Goal: Find specific page/section: Find specific page/section

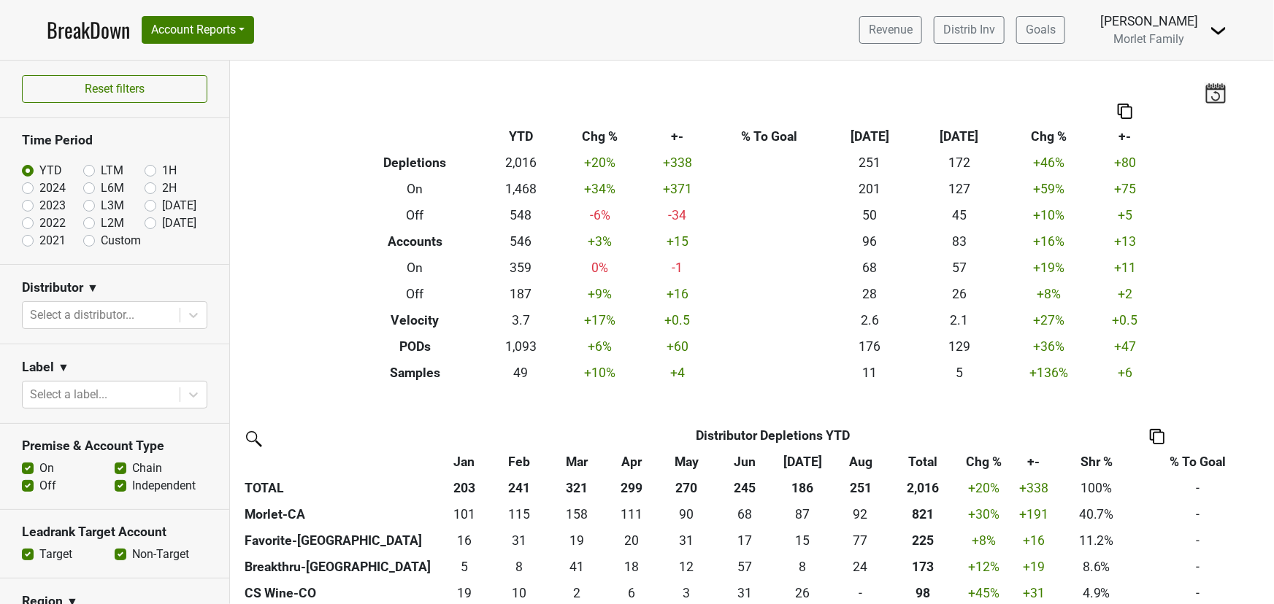
scroll to position [265, 0]
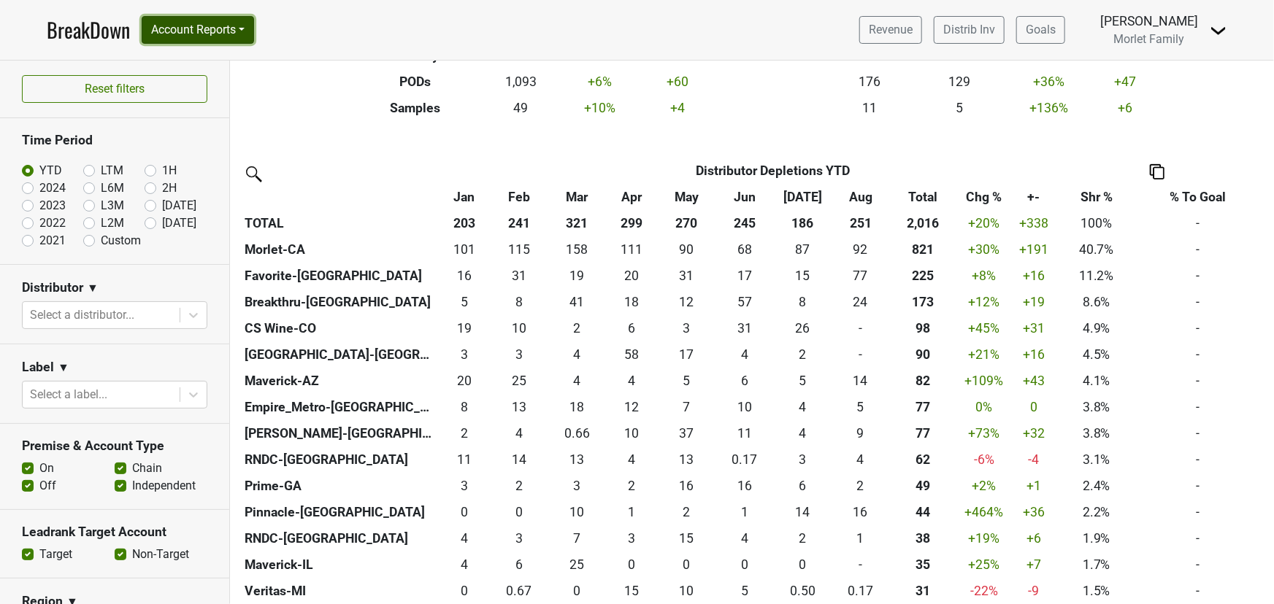
click at [188, 27] on button "Account Reports" at bounding box center [198, 30] width 112 height 28
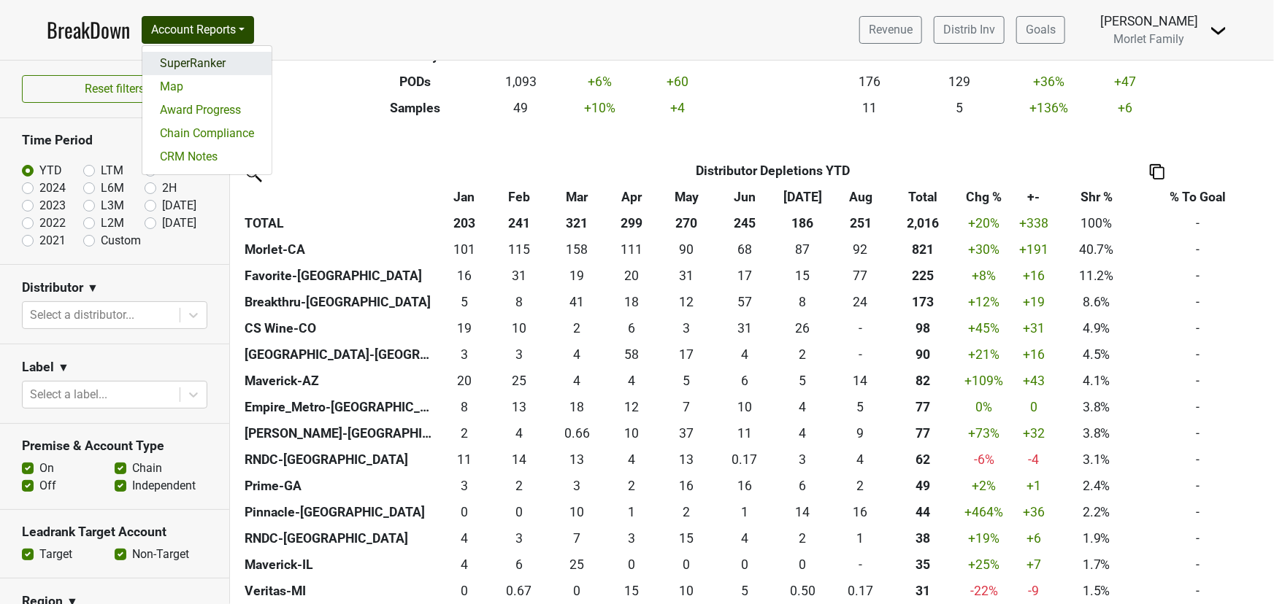
click at [197, 65] on link "SuperRanker" at bounding box center [206, 63] width 129 height 23
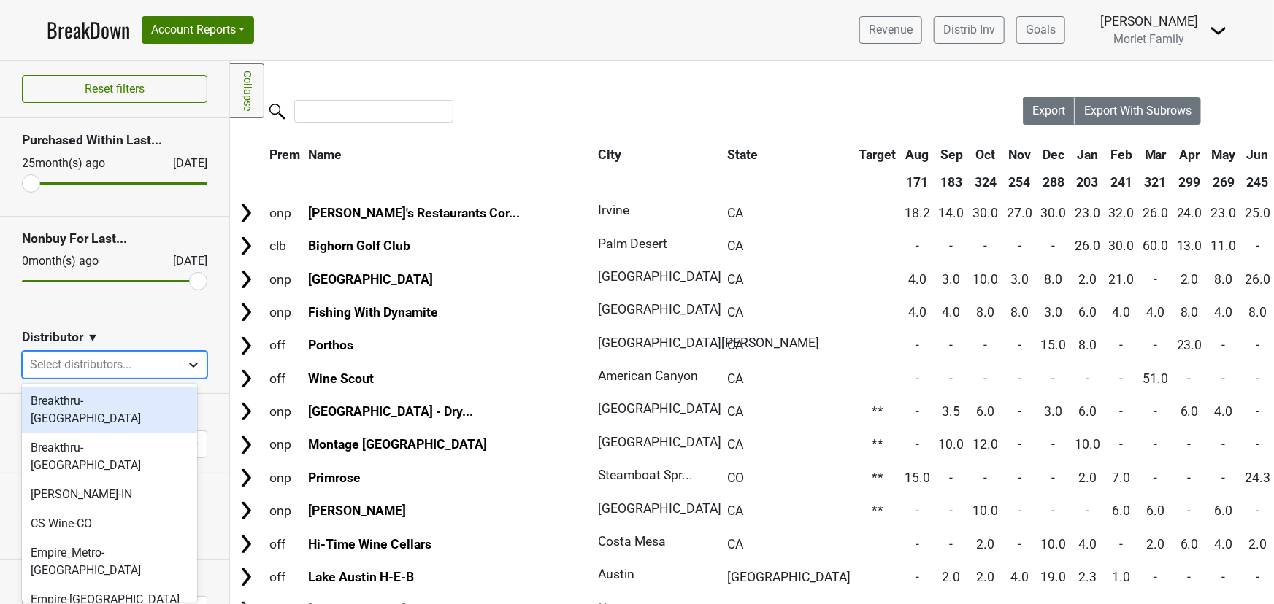
click at [186, 360] on icon at bounding box center [193, 365] width 15 height 15
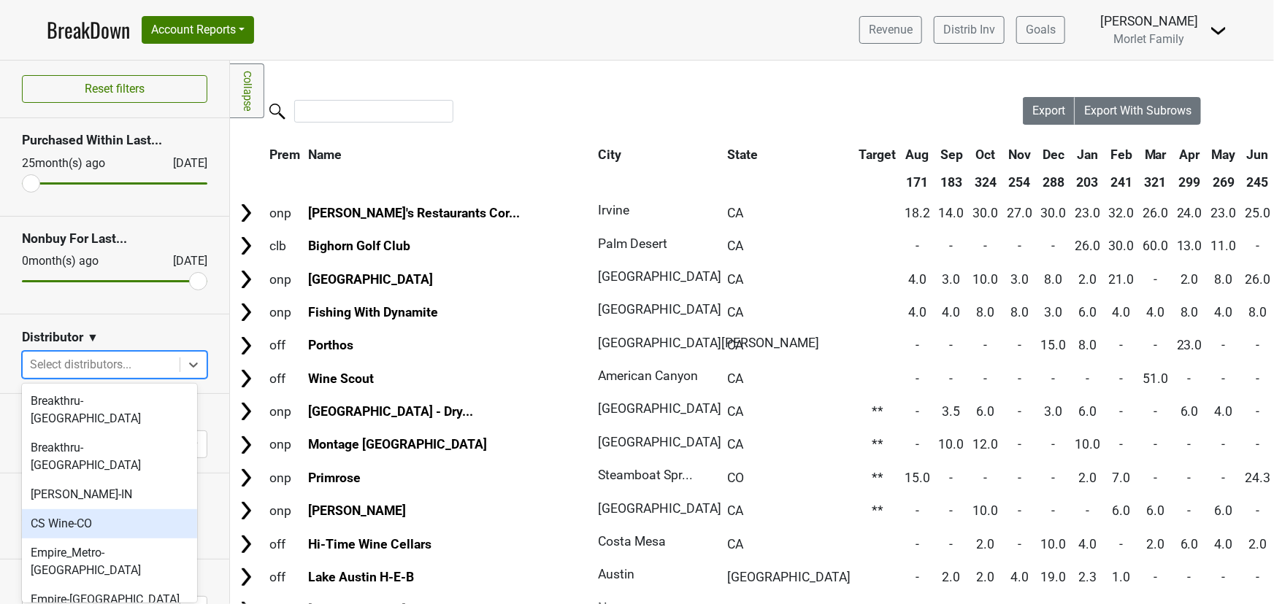
click at [103, 509] on div "CS Wine-CO" at bounding box center [109, 523] width 175 height 29
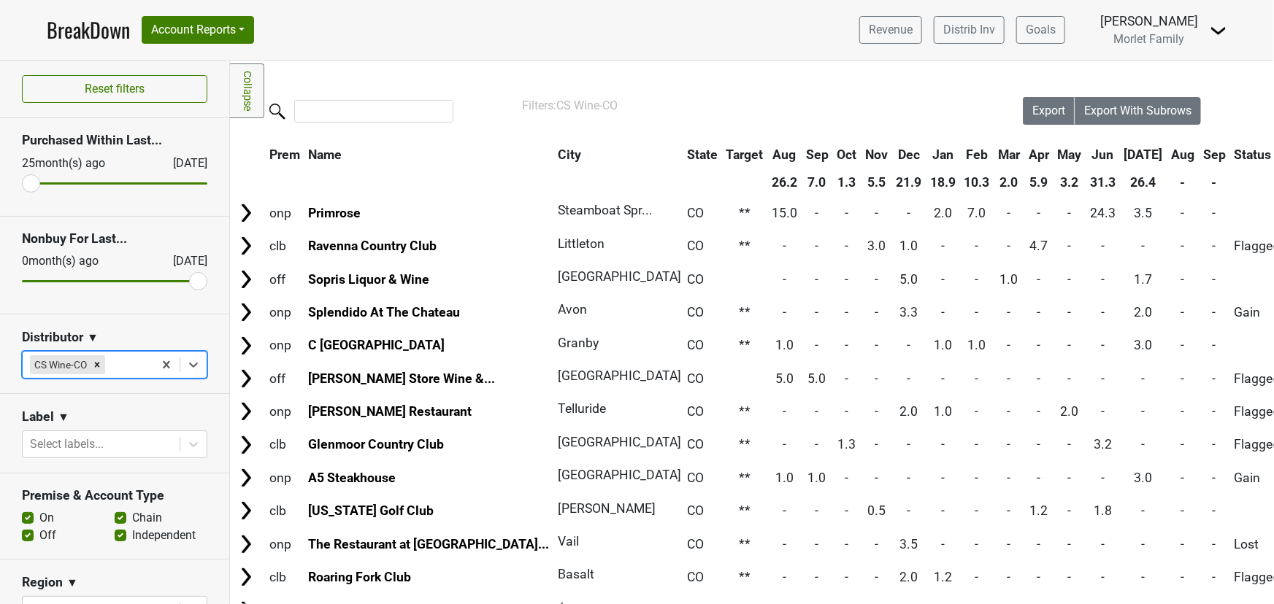
click at [1120, 155] on th "Jul" at bounding box center [1143, 155] width 46 height 26
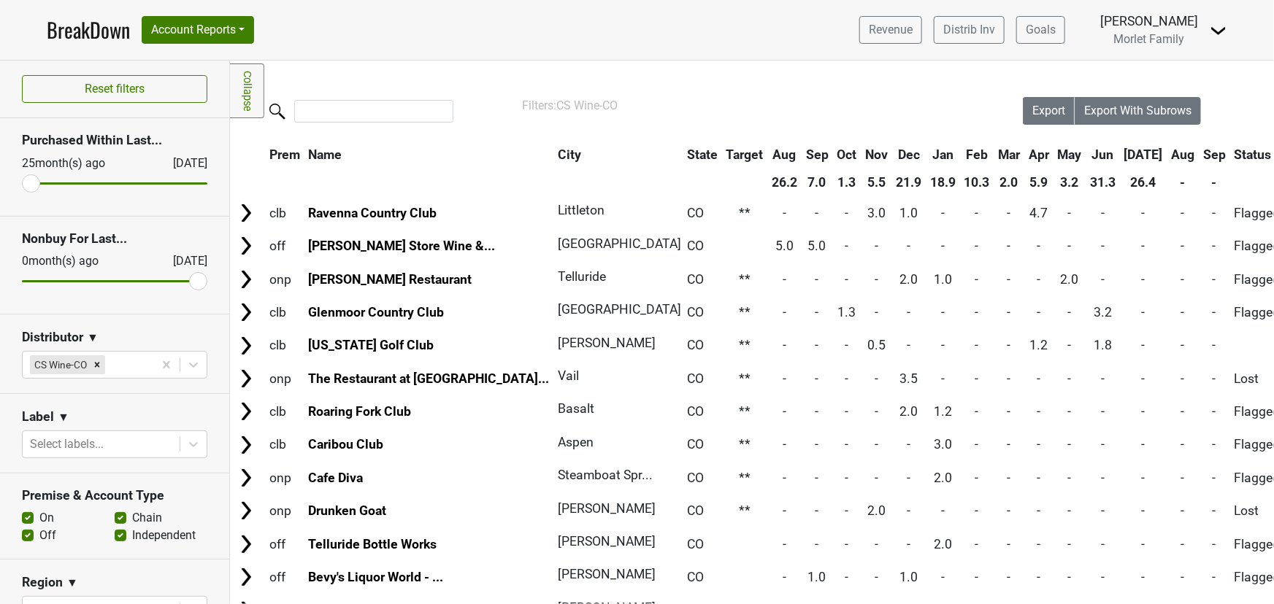
click at [1120, 155] on th "[DATE]" at bounding box center [1143, 155] width 46 height 26
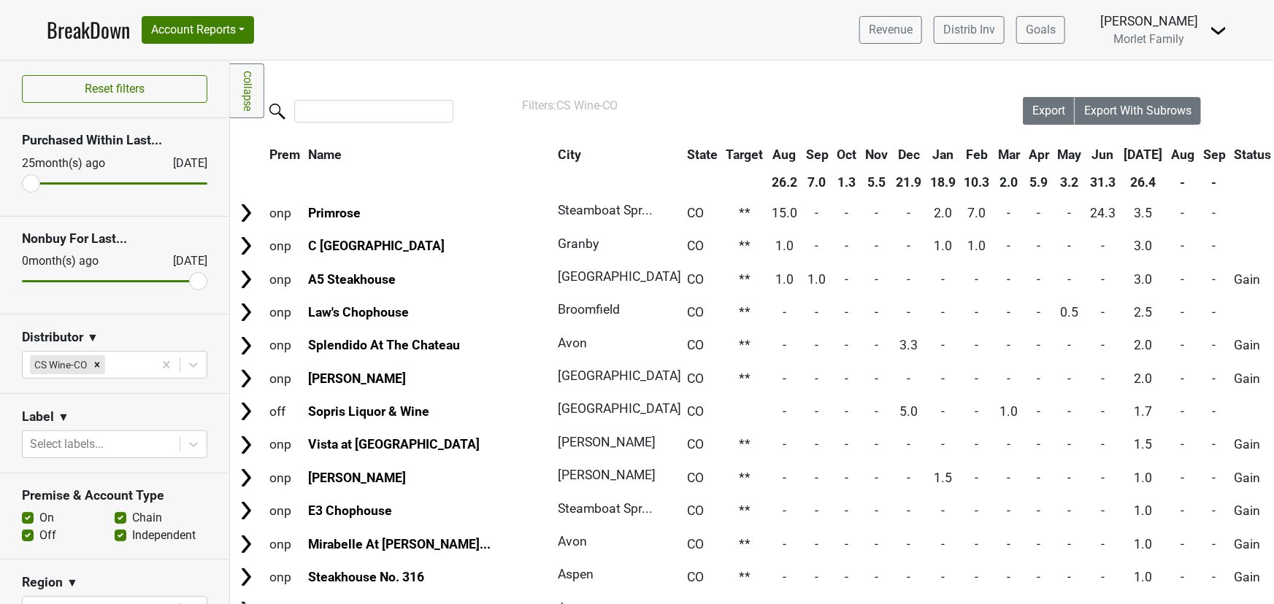
click at [96, 28] on link "BreakDown" at bounding box center [88, 30] width 83 height 31
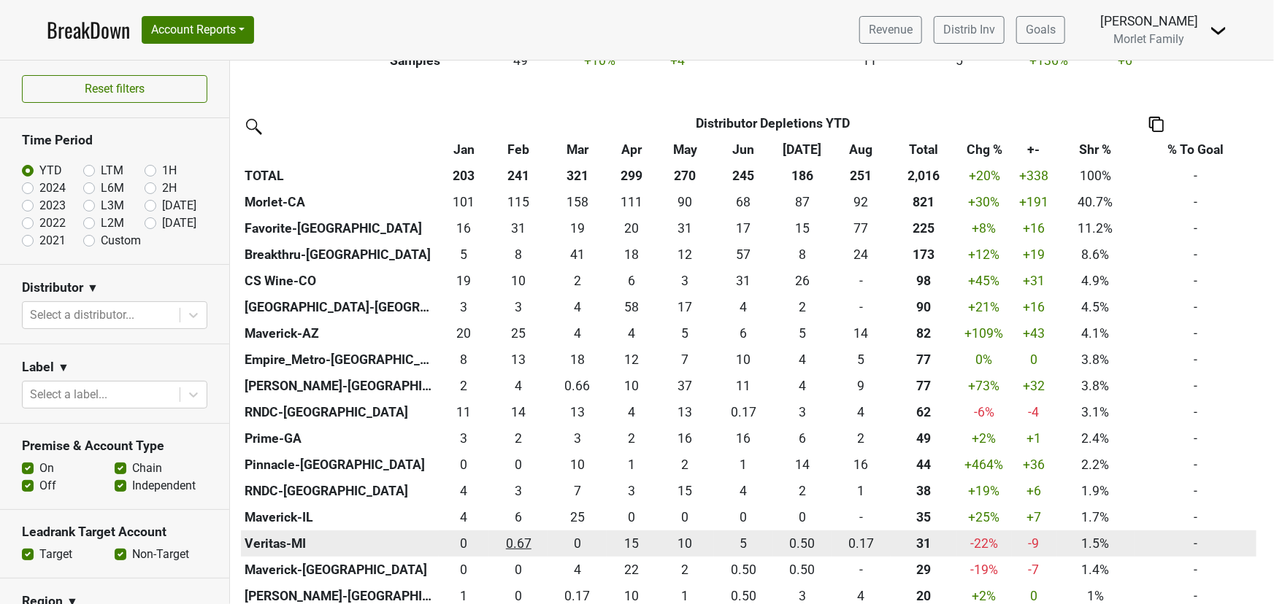
scroll to position [464, 0]
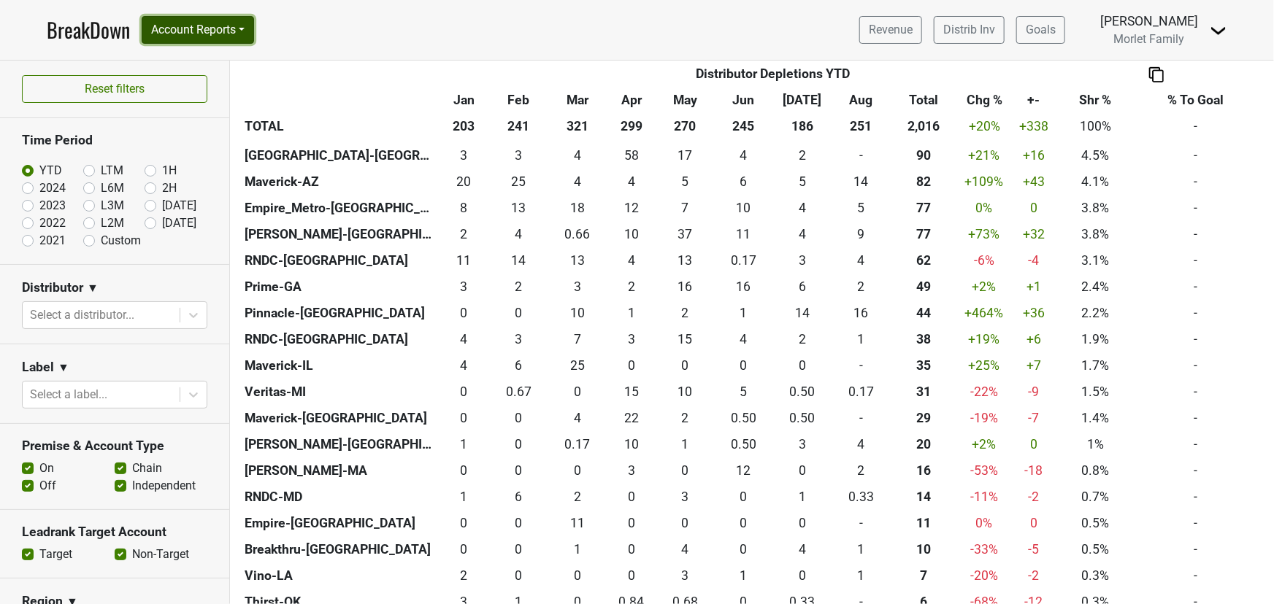
click at [205, 26] on button "Account Reports" at bounding box center [198, 30] width 112 height 28
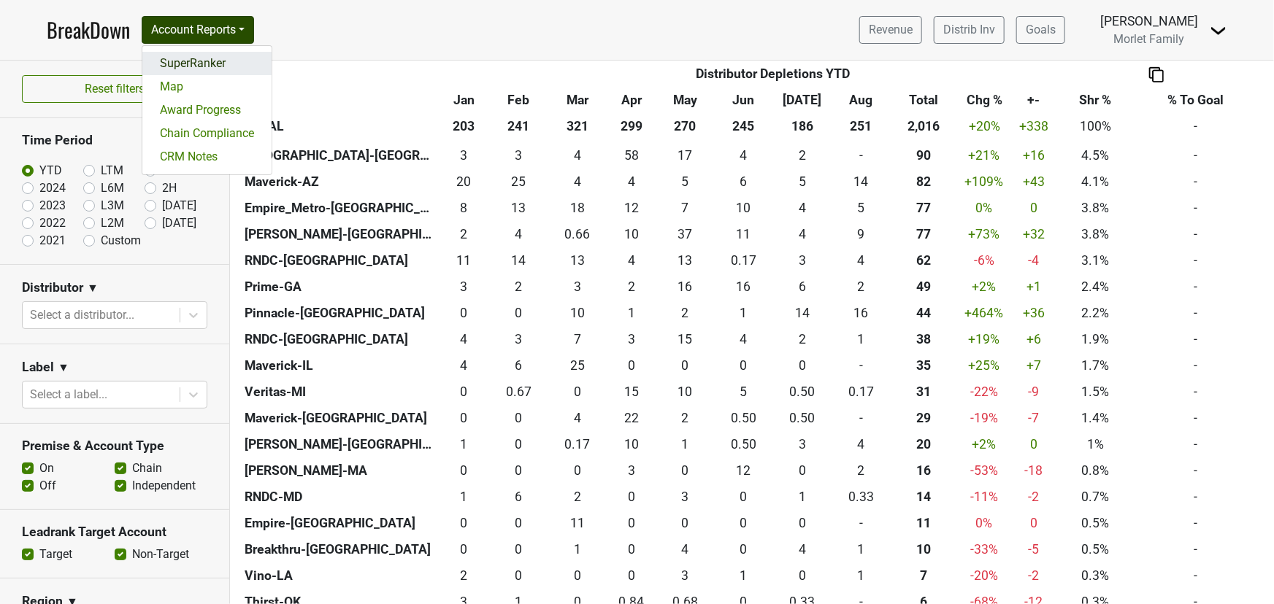
drag, startPoint x: 215, startPoint y: 57, endPoint x: 204, endPoint y: 61, distance: 11.1
click at [215, 57] on link "SuperRanker" at bounding box center [206, 63] width 129 height 23
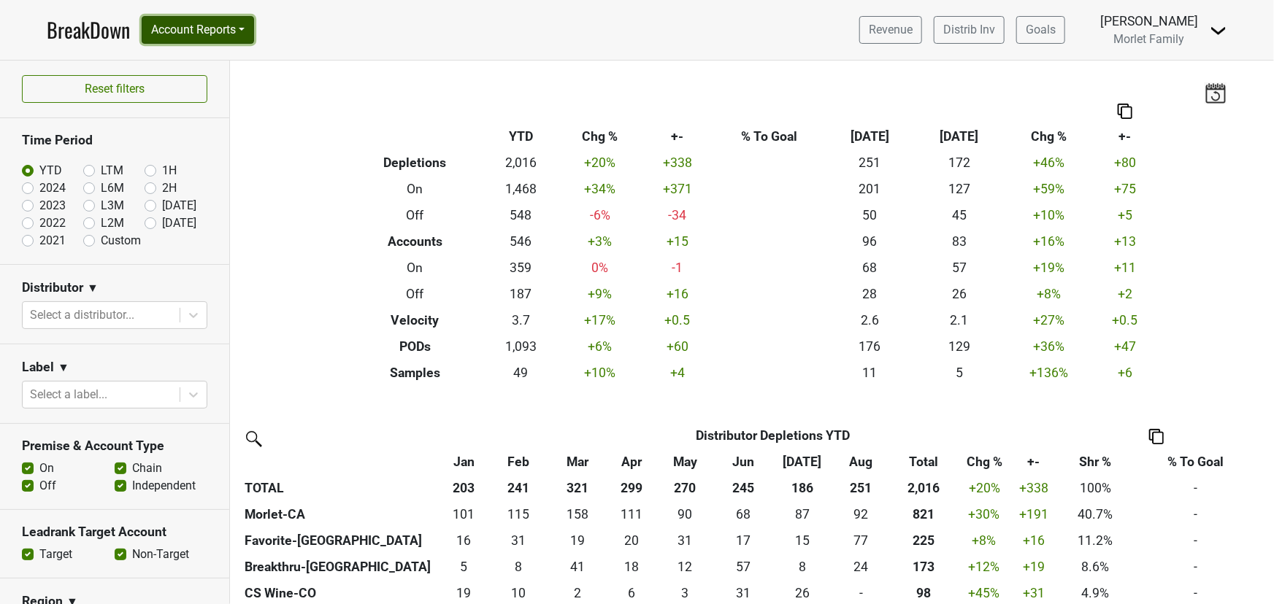
click at [204, 29] on button "Account Reports" at bounding box center [198, 30] width 112 height 28
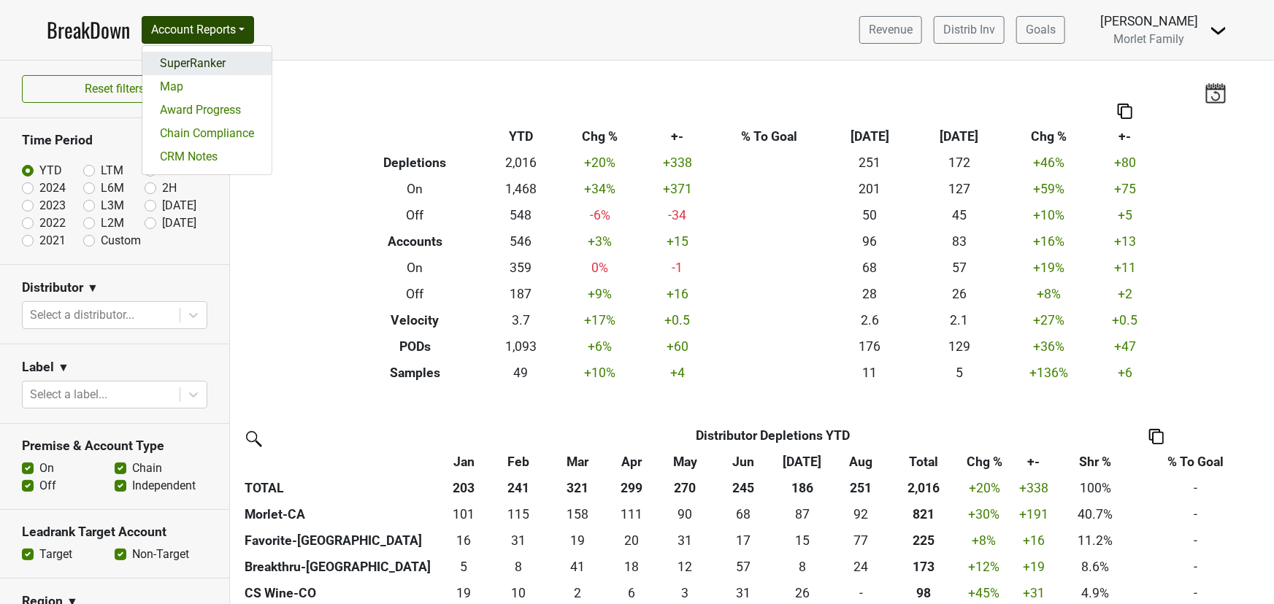
click at [199, 65] on link "SuperRanker" at bounding box center [206, 63] width 129 height 23
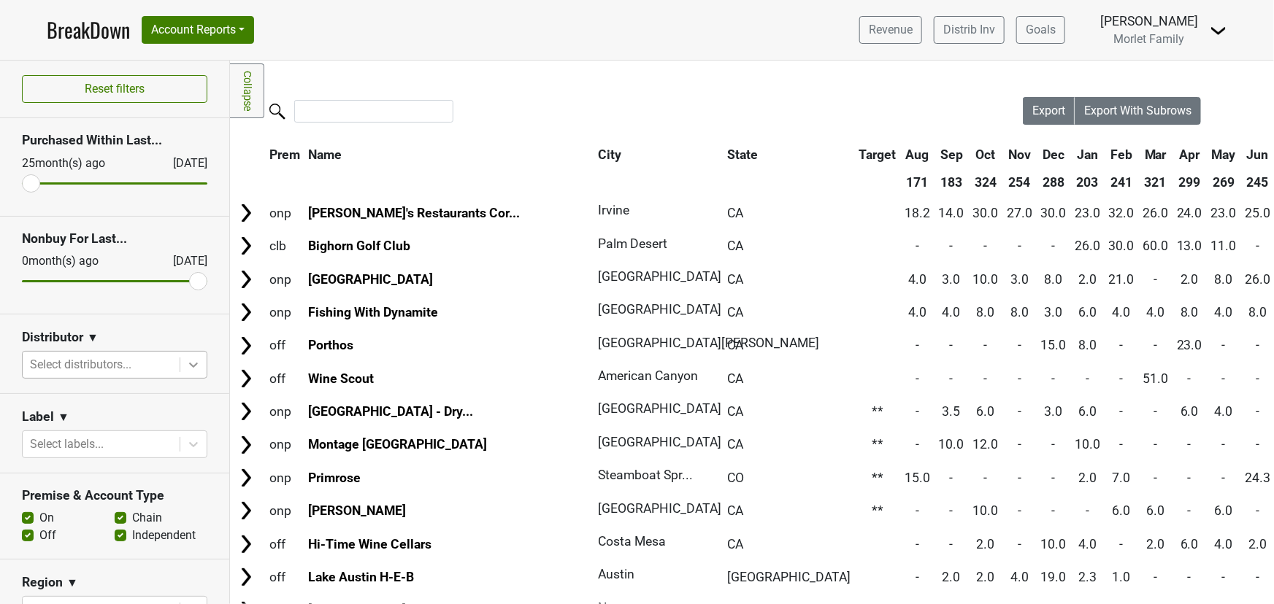
click at [186, 366] on icon at bounding box center [193, 365] width 15 height 15
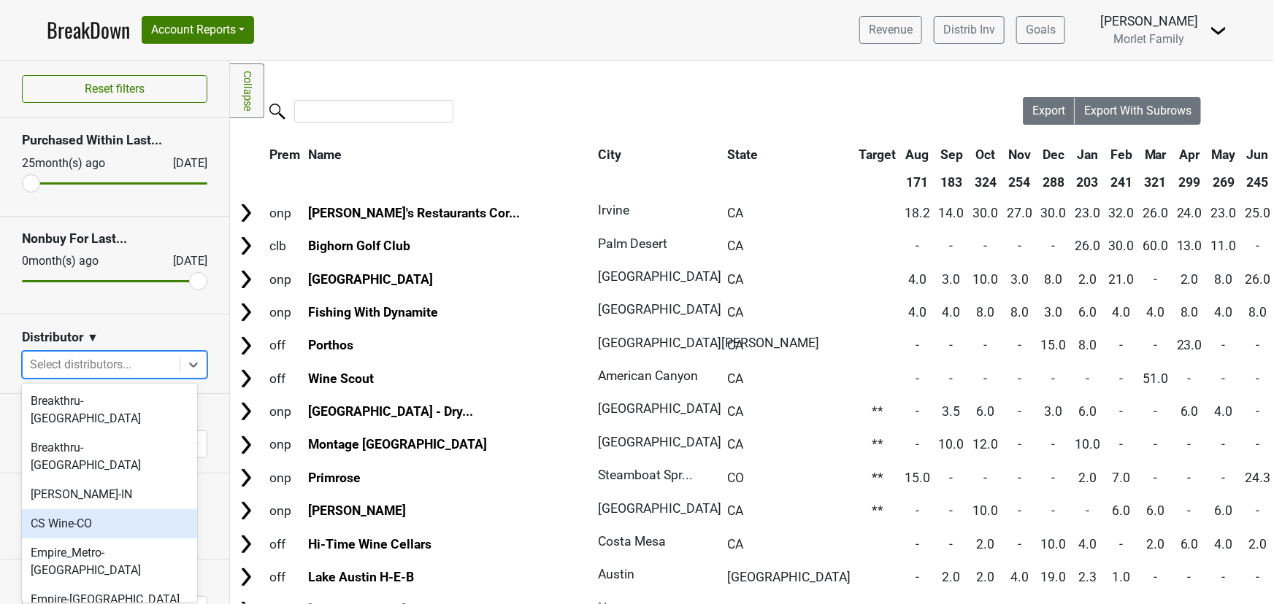
click at [91, 509] on div "CS Wine-CO" at bounding box center [109, 523] width 175 height 29
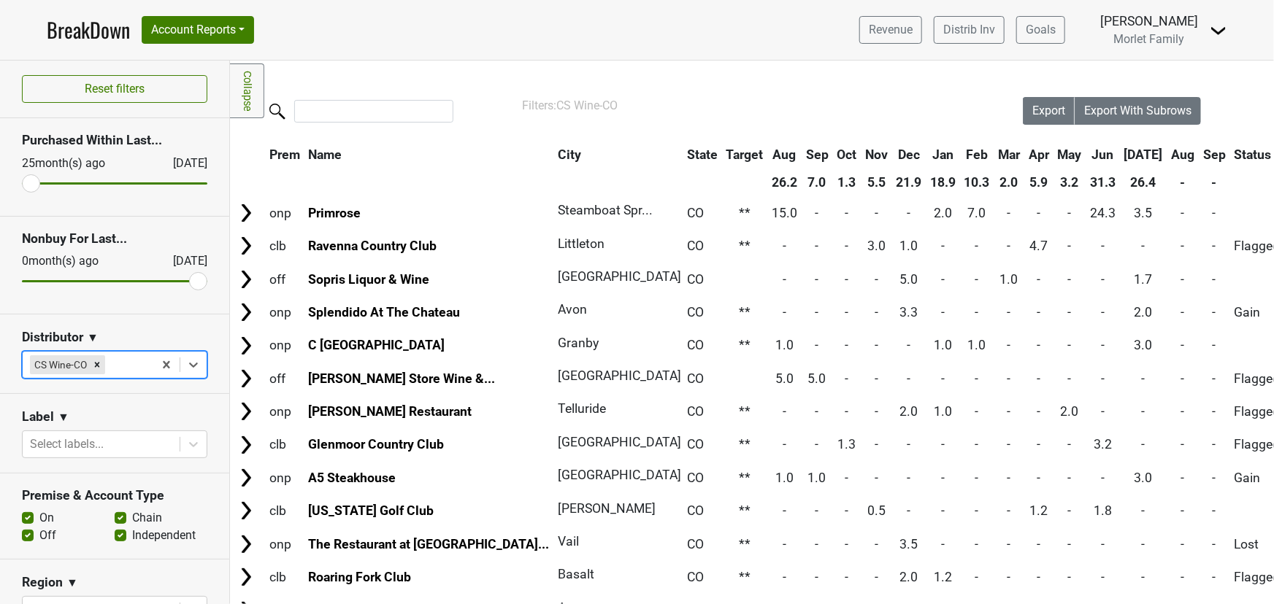
click at [1086, 152] on th "Jun" at bounding box center [1102, 155] width 33 height 26
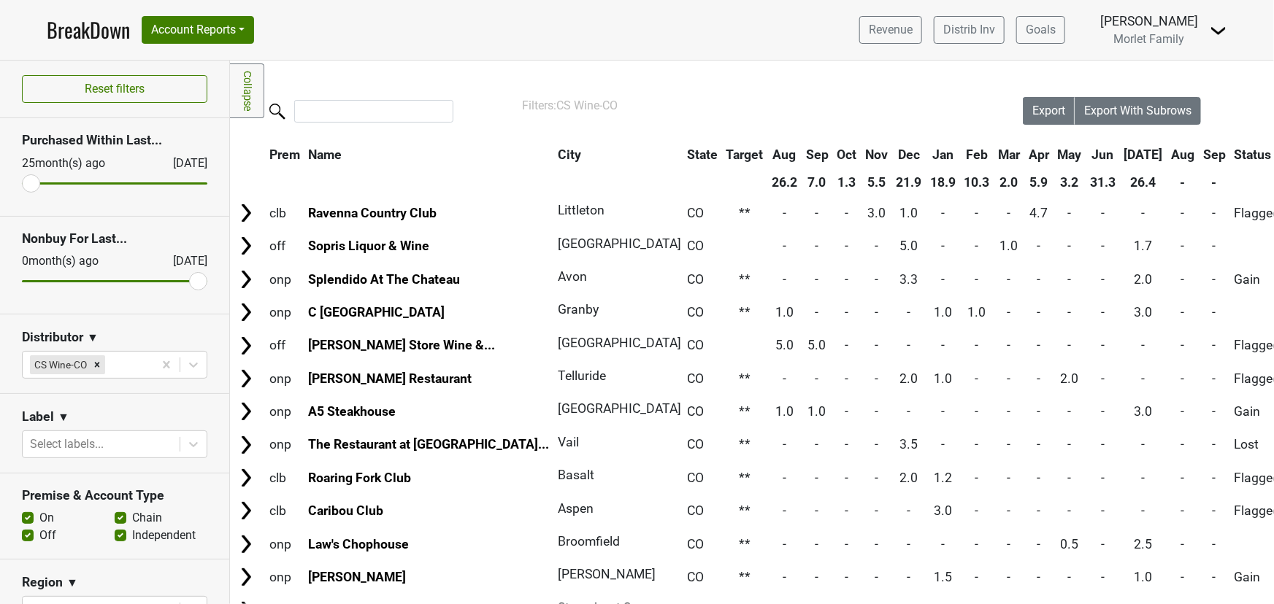
click at [1086, 152] on th "Jun" at bounding box center [1102, 155] width 33 height 26
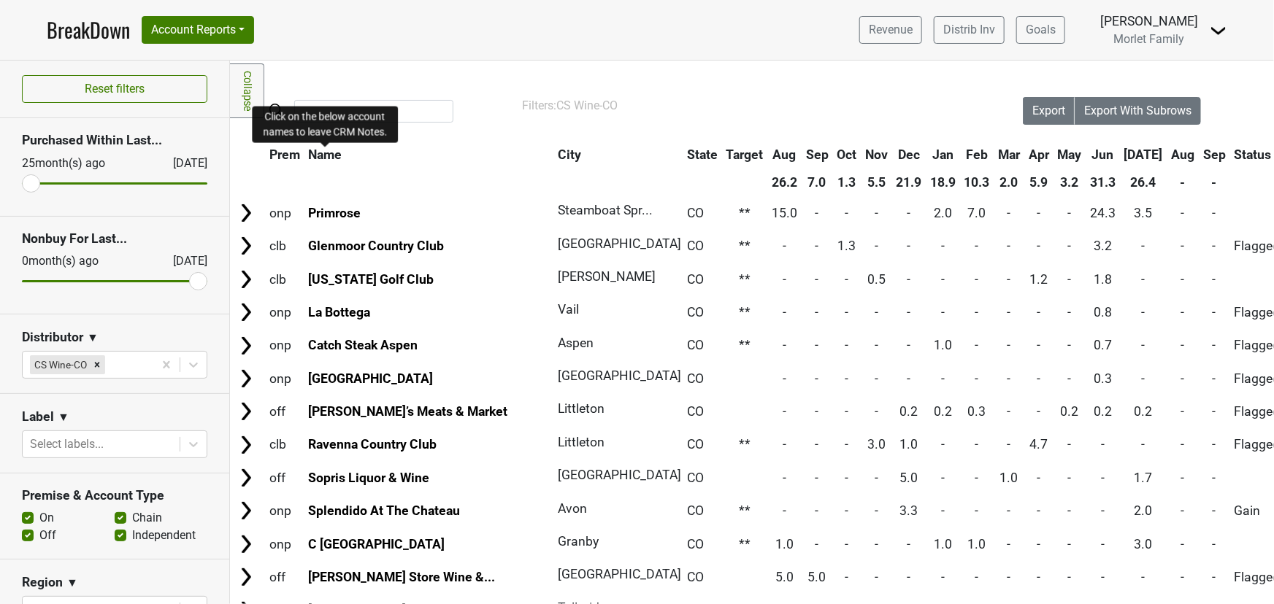
click at [323, 155] on span "Name" at bounding box center [325, 154] width 34 height 15
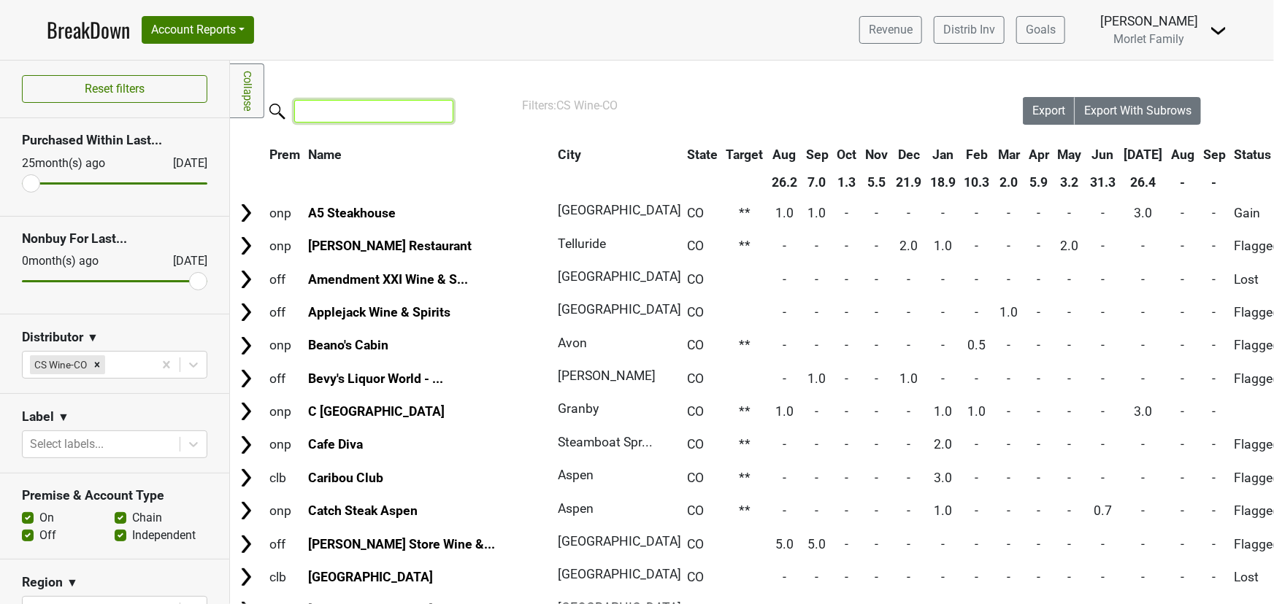
click at [343, 107] on input "search" at bounding box center [373, 111] width 159 height 23
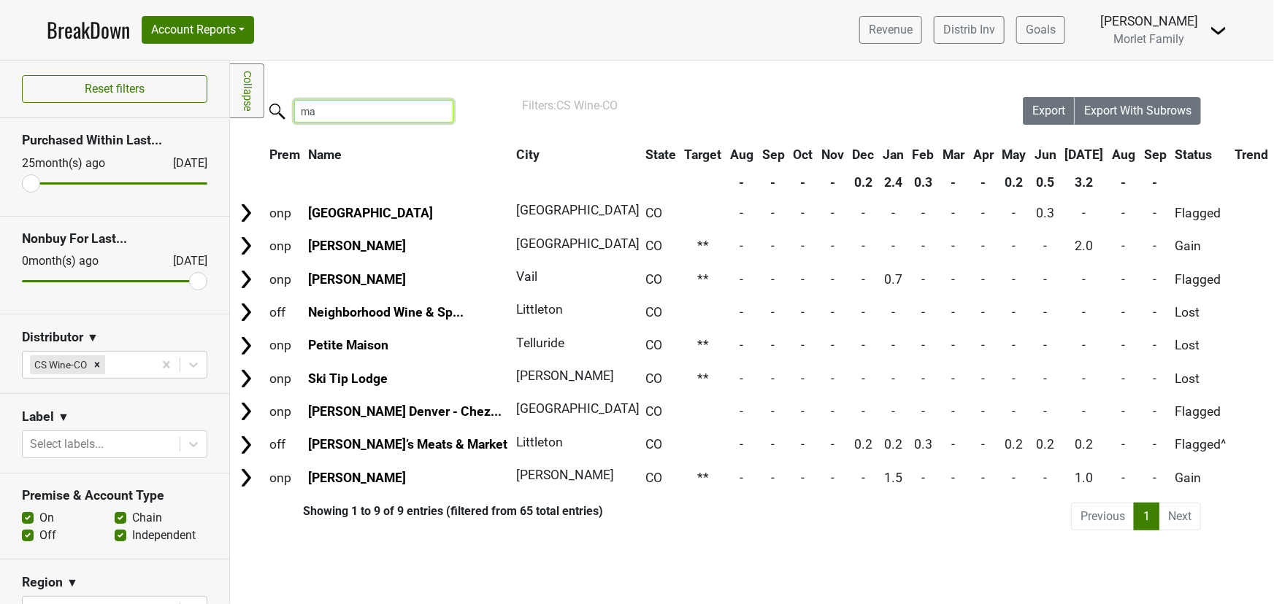
type input "m"
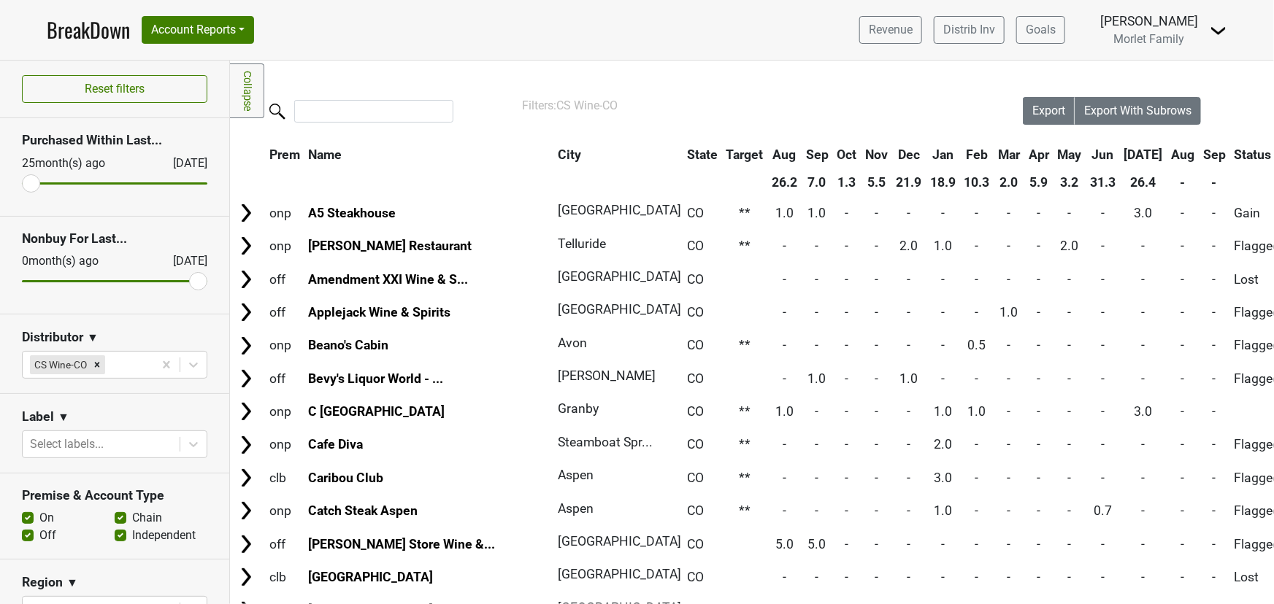
click at [554, 148] on th "City" at bounding box center [614, 155] width 120 height 26
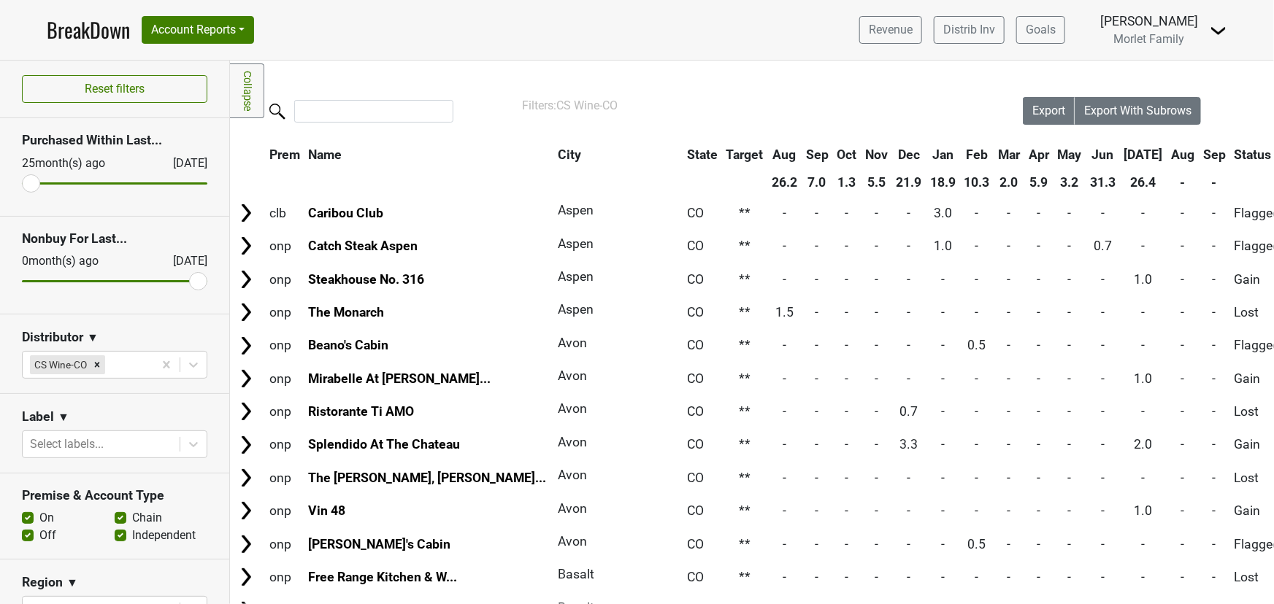
click at [554, 150] on th "City" at bounding box center [614, 155] width 120 height 26
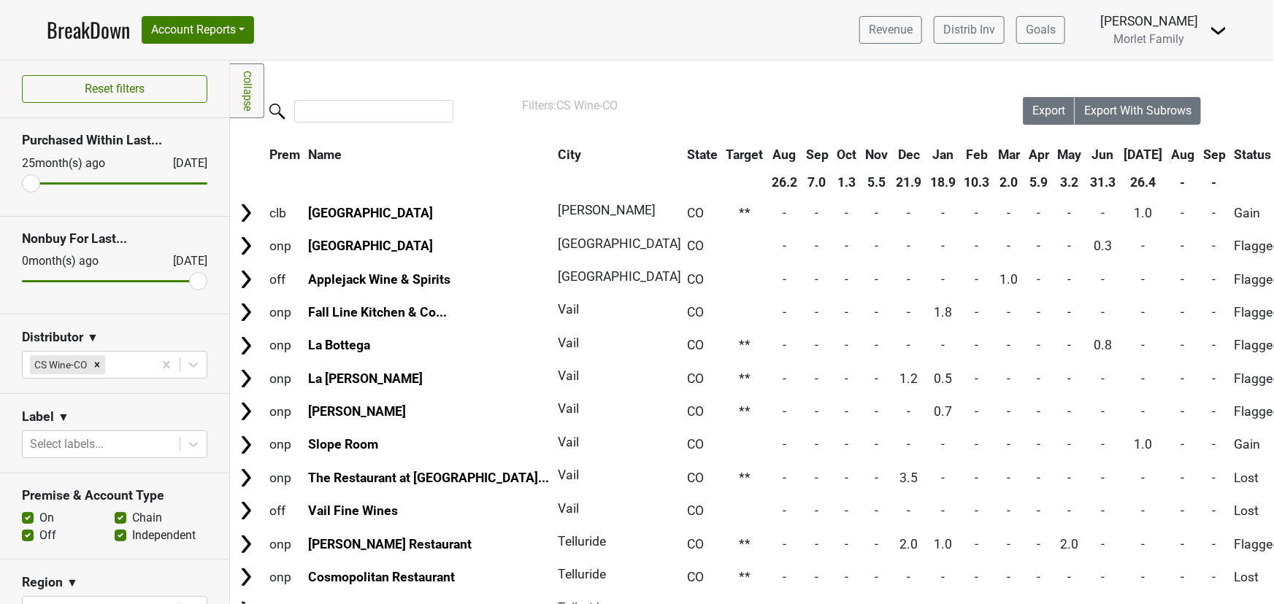
click at [554, 150] on th "City" at bounding box center [614, 155] width 120 height 26
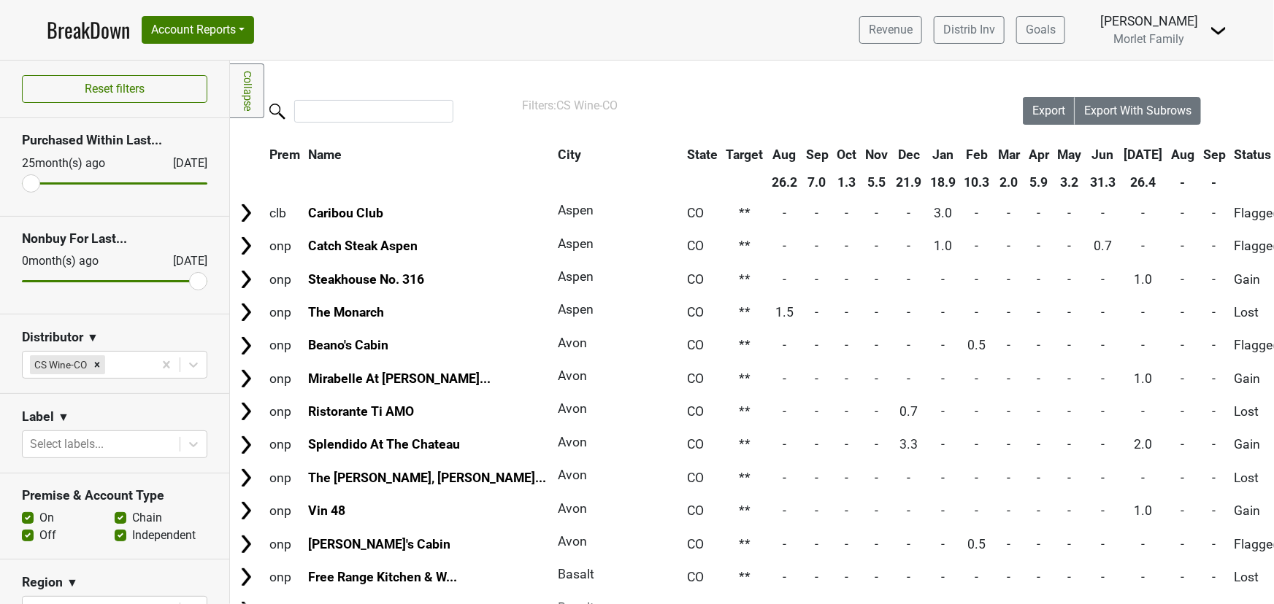
click at [1086, 153] on th "Jun" at bounding box center [1102, 155] width 33 height 26
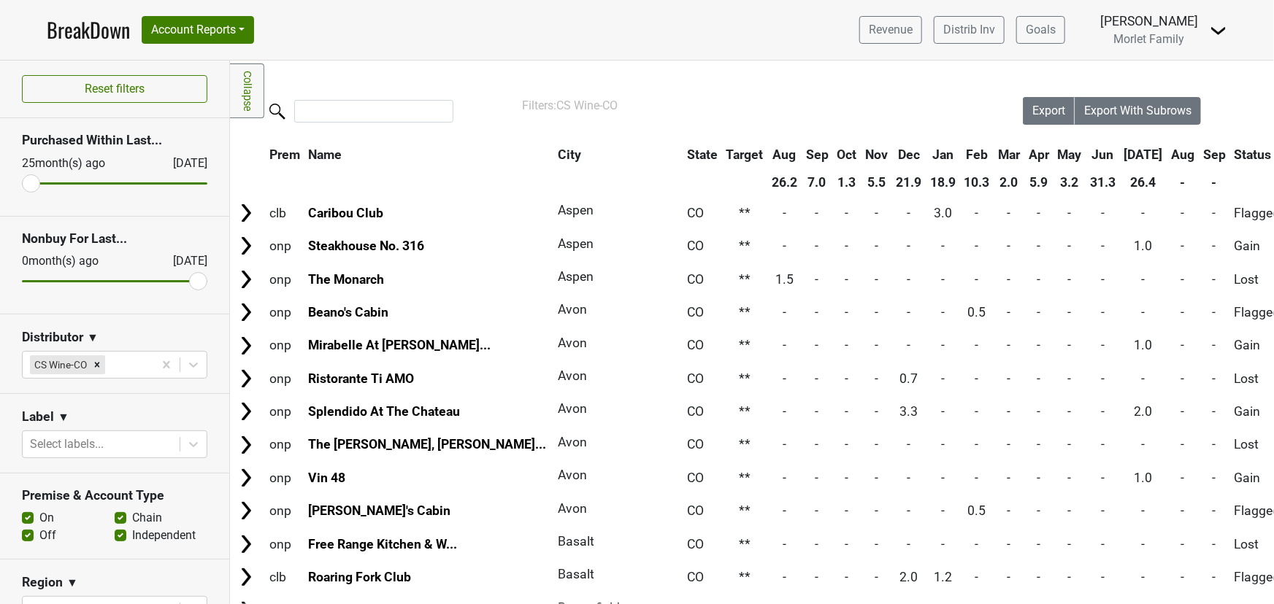
click at [1086, 153] on th "Jun" at bounding box center [1102, 155] width 33 height 26
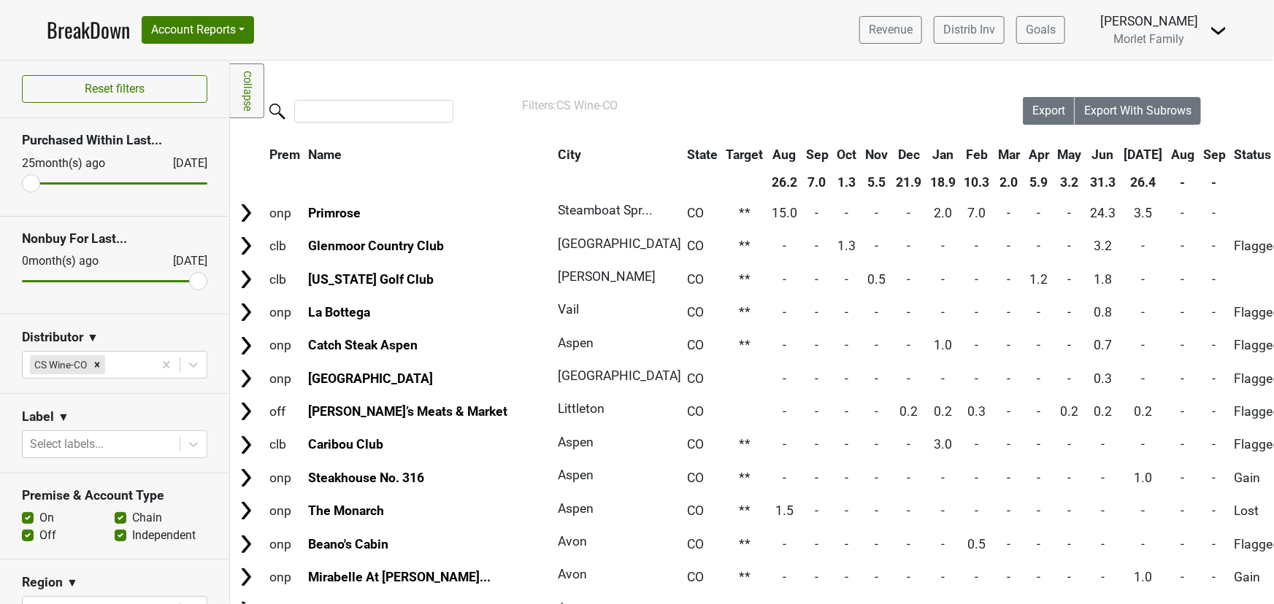
click at [1120, 157] on th "[DATE]" at bounding box center [1143, 155] width 46 height 26
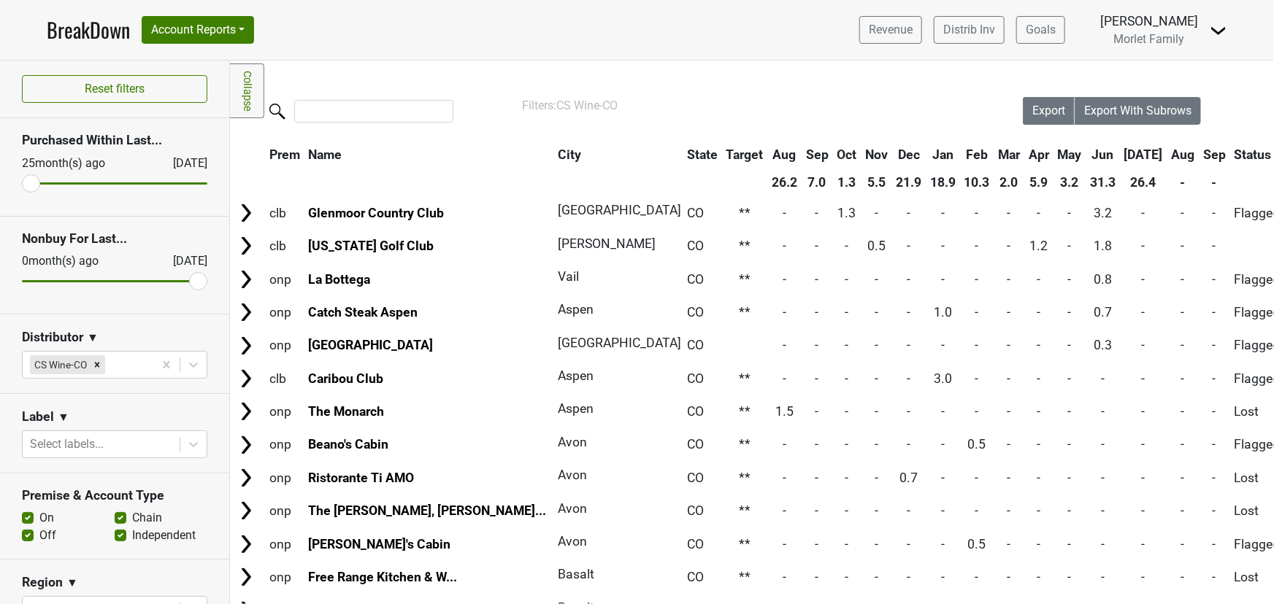
click at [1120, 157] on th "[DATE]" at bounding box center [1143, 155] width 46 height 26
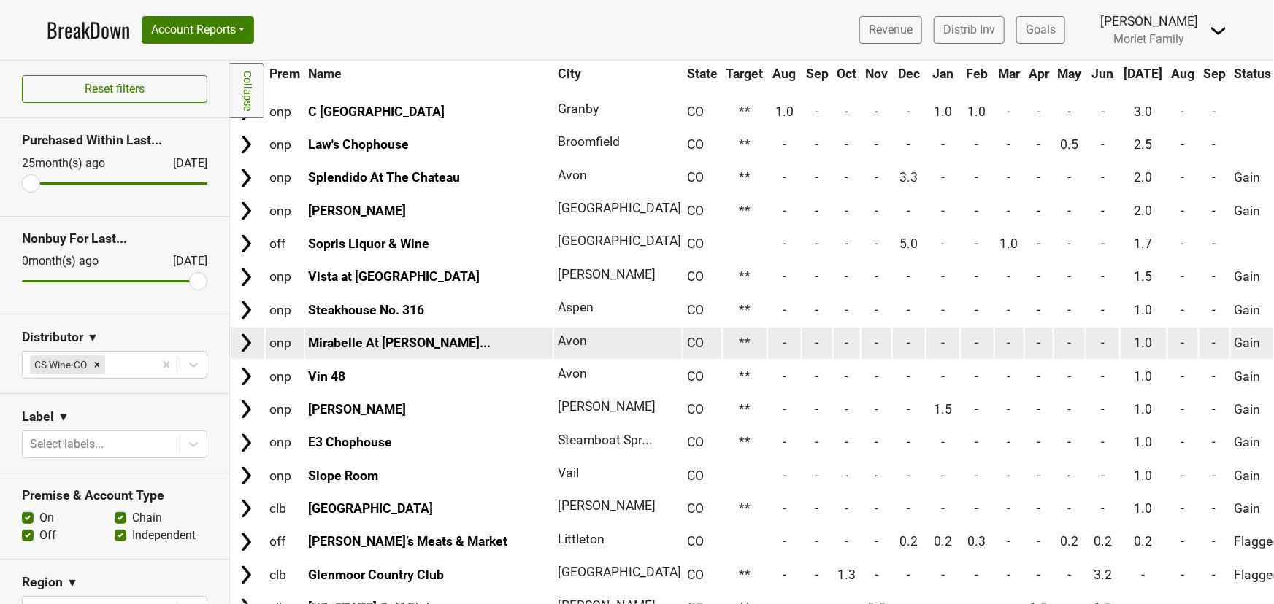
scroll to position [199, 0]
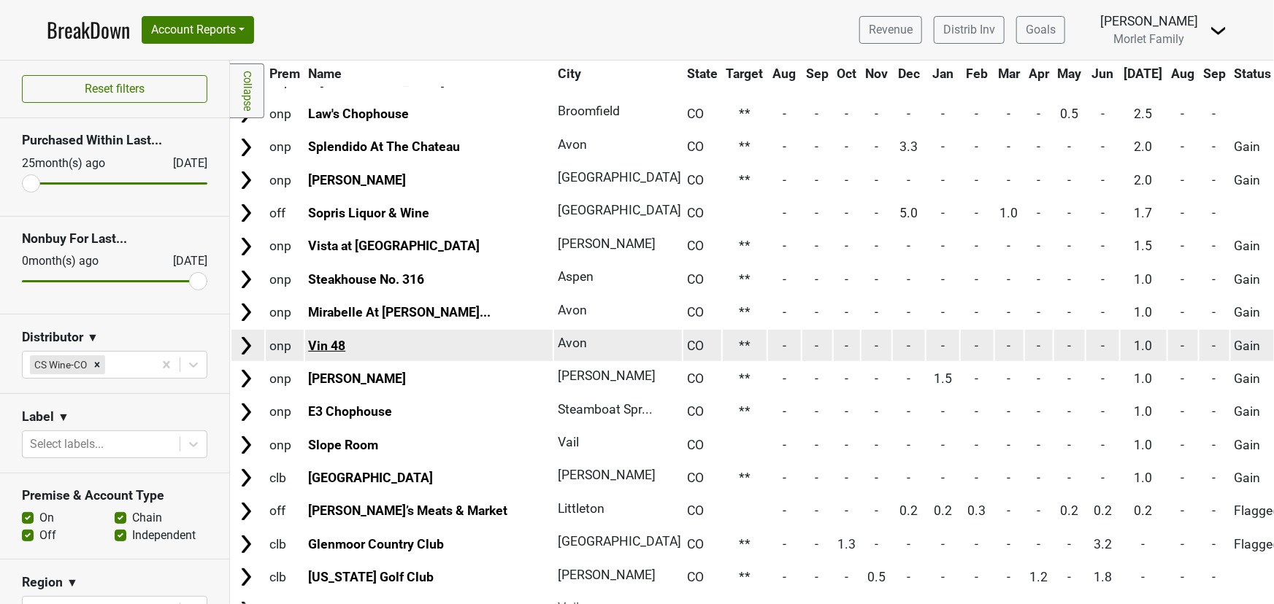
click at [327, 339] on link "Vin 48" at bounding box center [326, 346] width 37 height 15
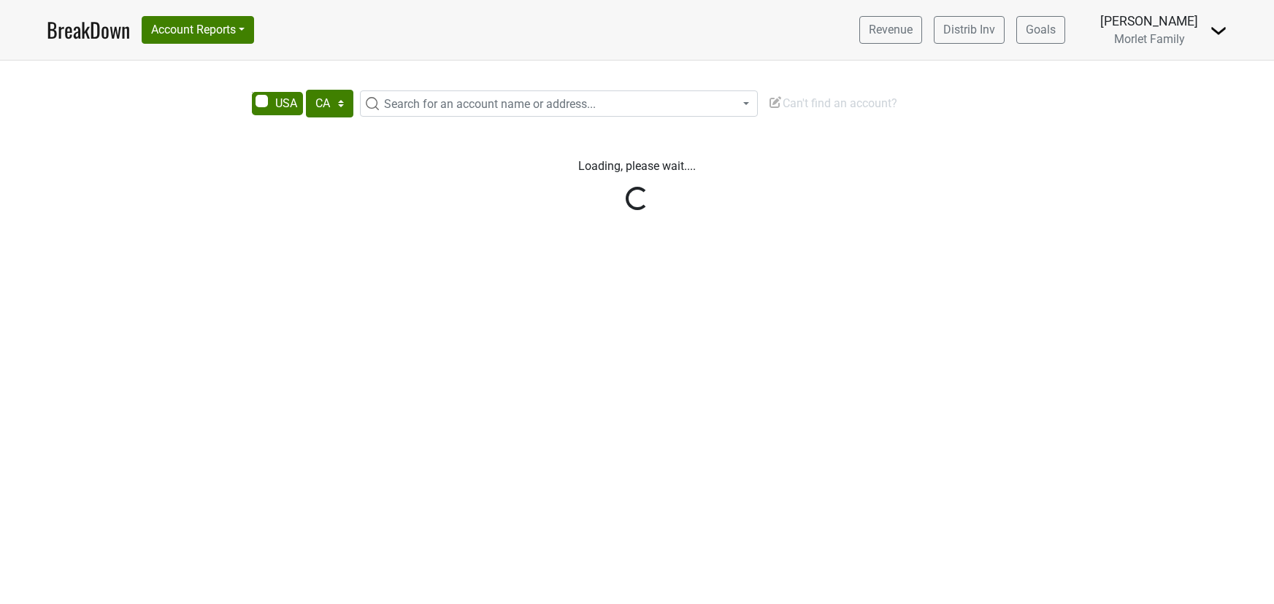
select select "CA"
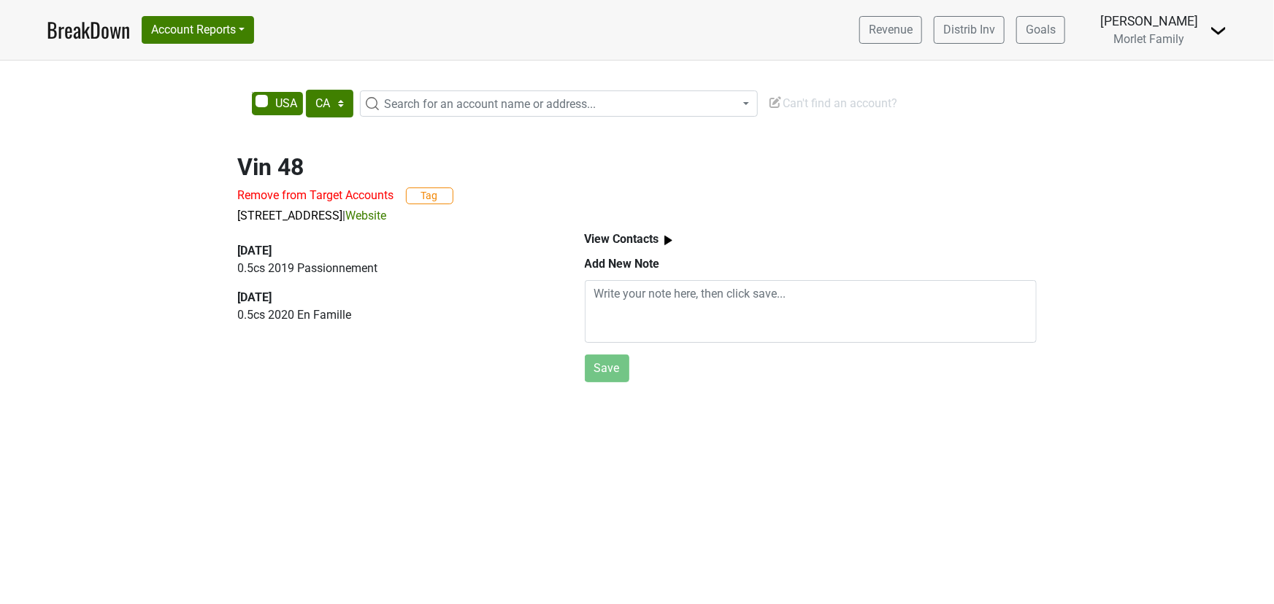
click at [387, 212] on link "Website" at bounding box center [366, 216] width 41 height 14
